Goal: Task Accomplishment & Management: Use online tool/utility

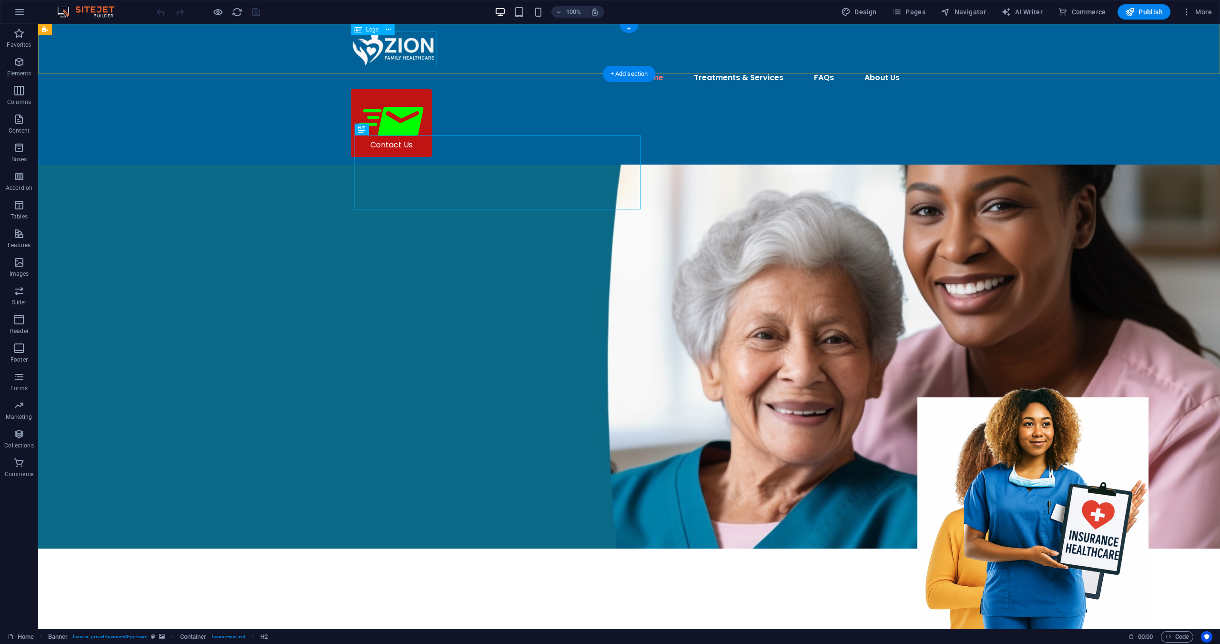
click at [391, 46] on div at bounding box center [629, 48] width 557 height 35
click at [391, 45] on div at bounding box center [629, 48] width 557 height 35
select select "px"
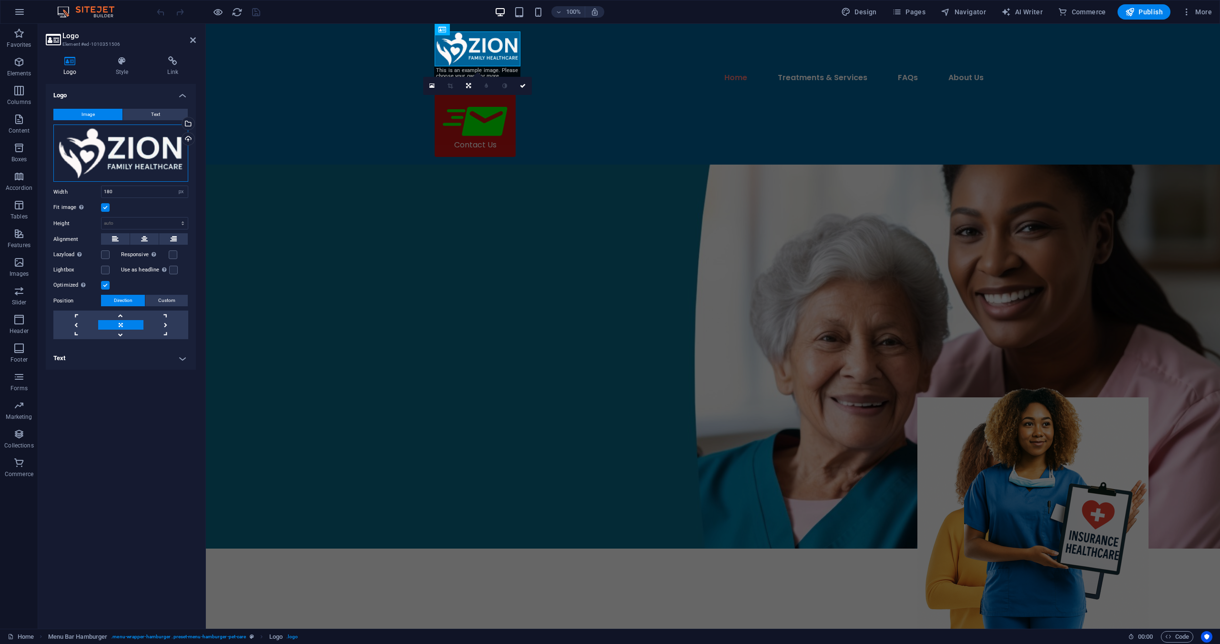
click at [112, 143] on div "Drag files here, click to choose files or select files from Files or our free s…" at bounding box center [120, 153] width 135 height 58
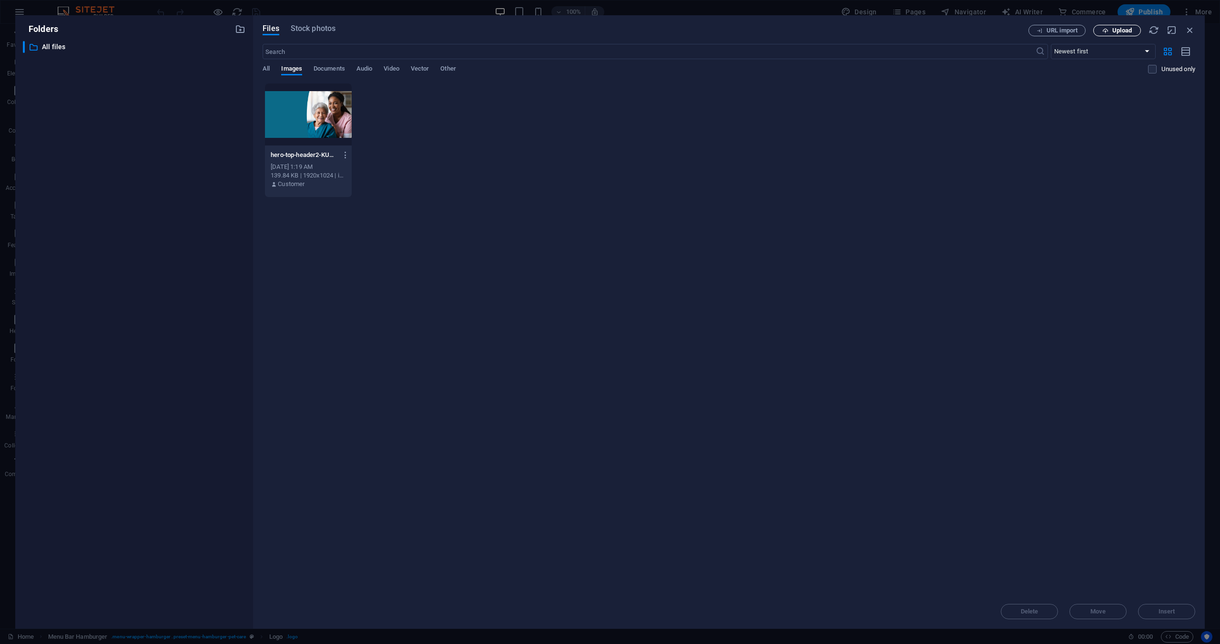
click at [1111, 31] on span "Upload" at bounding box center [1117, 31] width 39 height 6
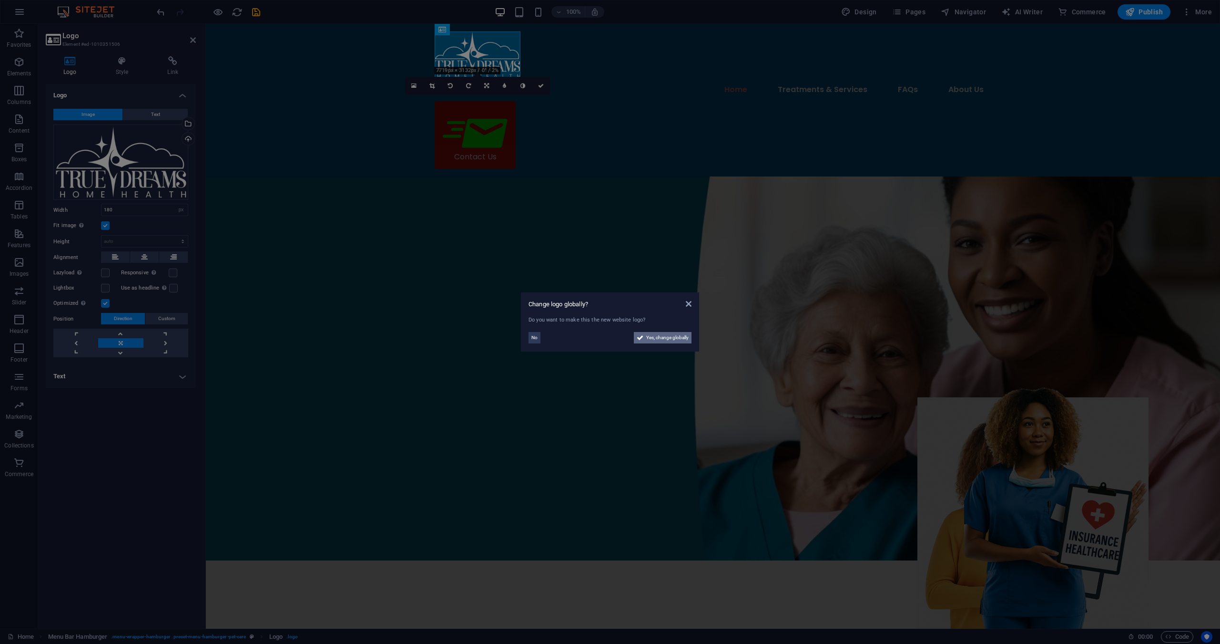
click at [667, 337] on span "Yes, change globally" at bounding box center [667, 337] width 42 height 11
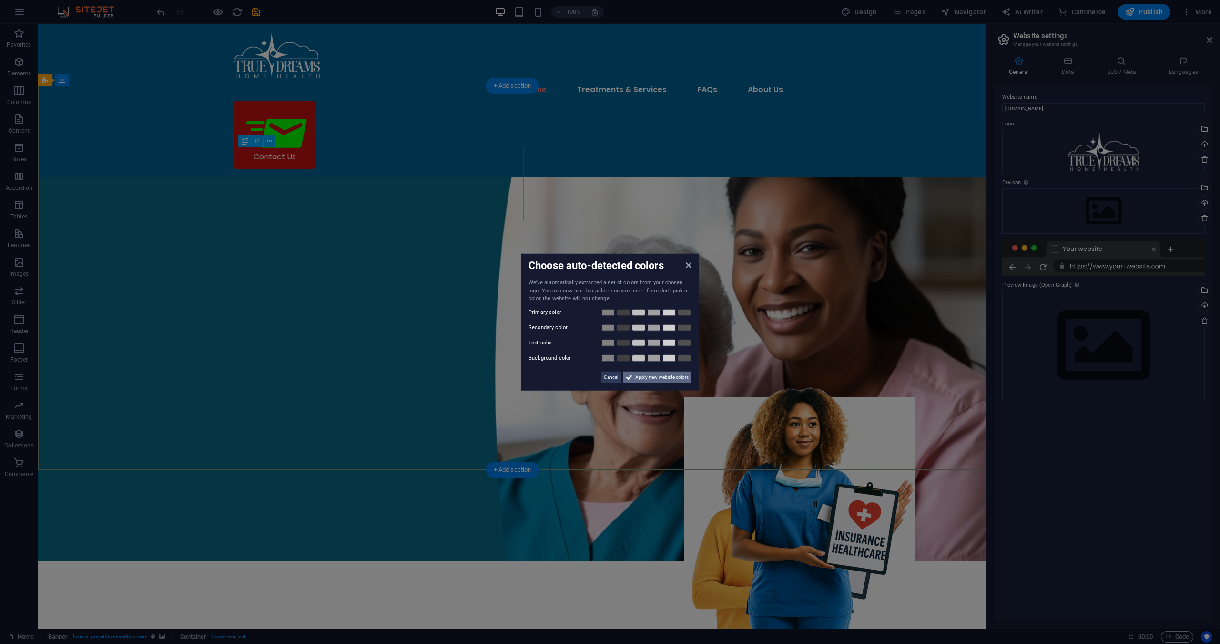
click at [666, 376] on span "Apply new website colors" at bounding box center [661, 376] width 53 height 11
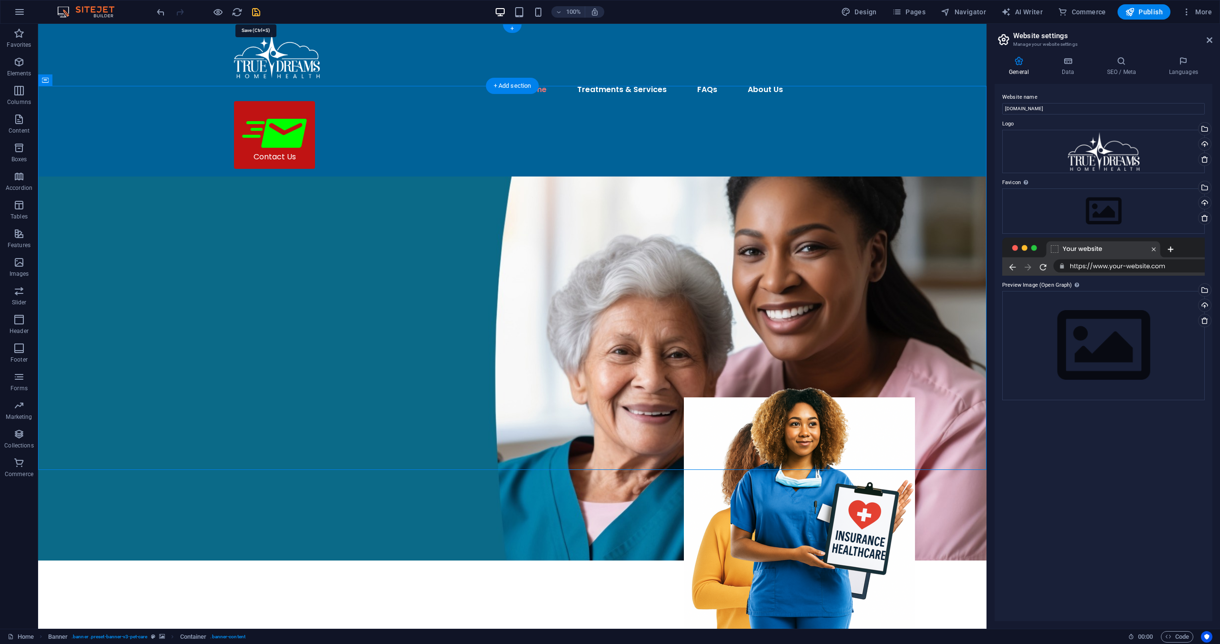
click at [256, 10] on icon "save" at bounding box center [256, 12] width 11 height 11
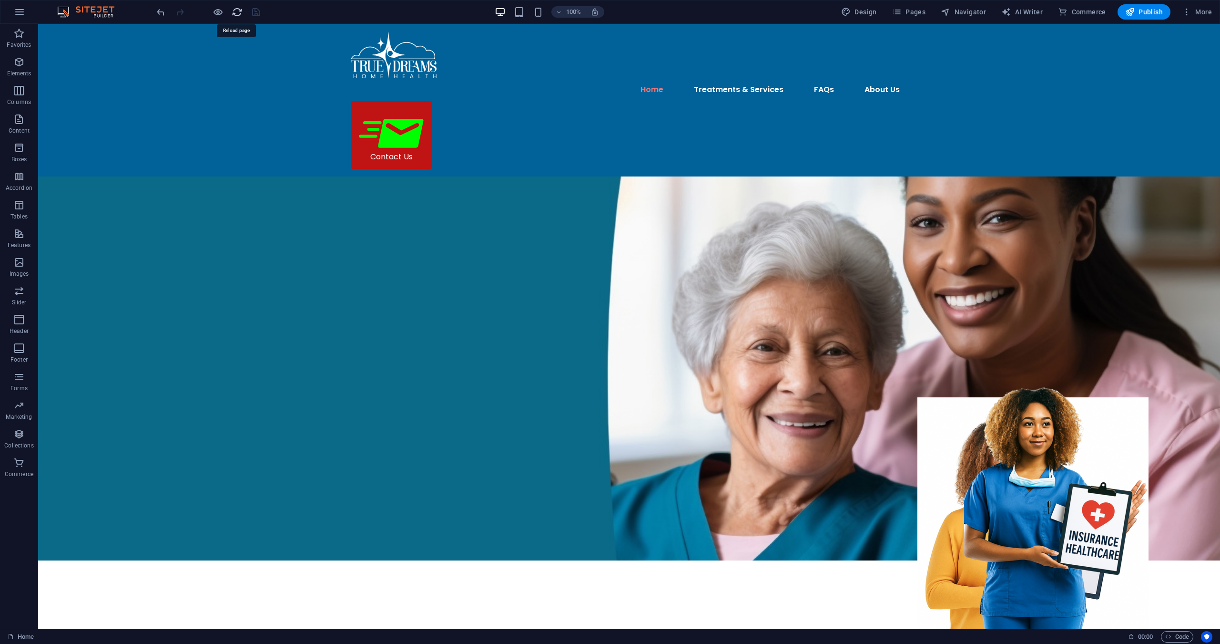
click at [237, 11] on icon "reload" at bounding box center [237, 12] width 11 height 11
